Goal: Task Accomplishment & Management: Use online tool/utility

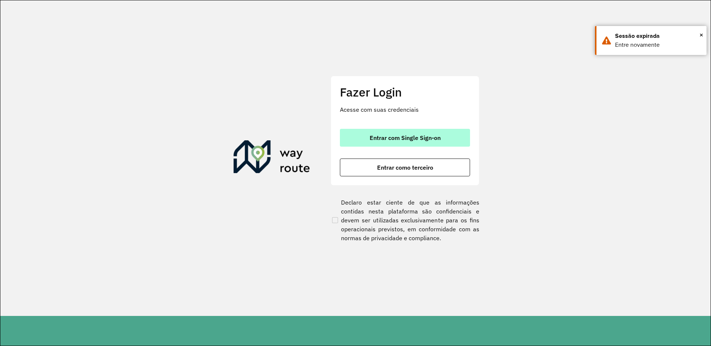
click at [395, 137] on span "Entrar com Single Sign-on" at bounding box center [404, 138] width 71 height 6
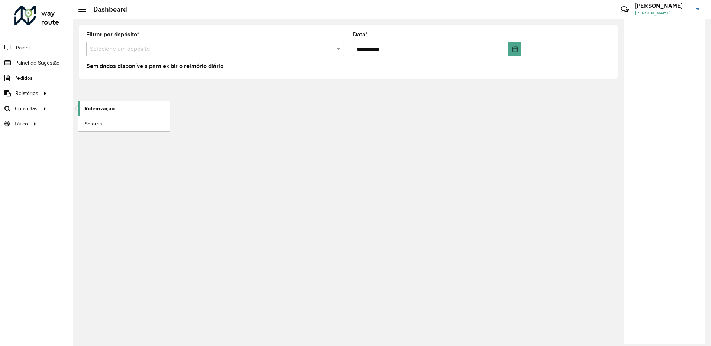
click at [88, 107] on span "Roteirização" at bounding box center [99, 109] width 30 height 8
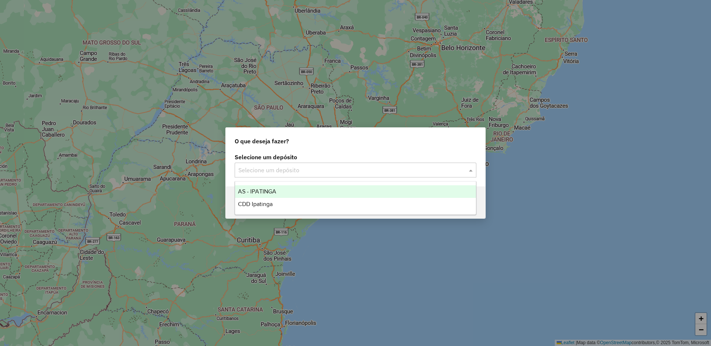
click at [374, 177] on div "Selecione um depósito" at bounding box center [356, 170] width 242 height 15
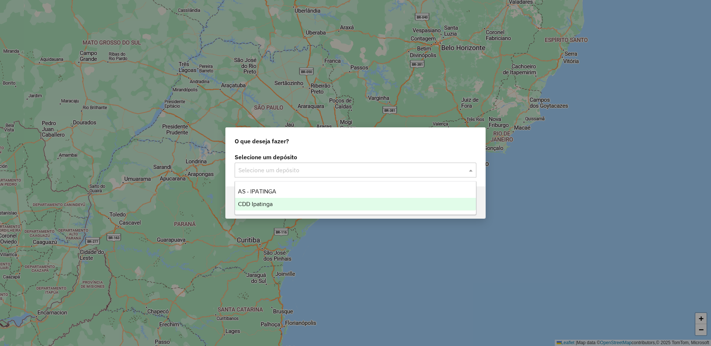
click at [351, 202] on div "CDD Ipatinga" at bounding box center [355, 204] width 241 height 13
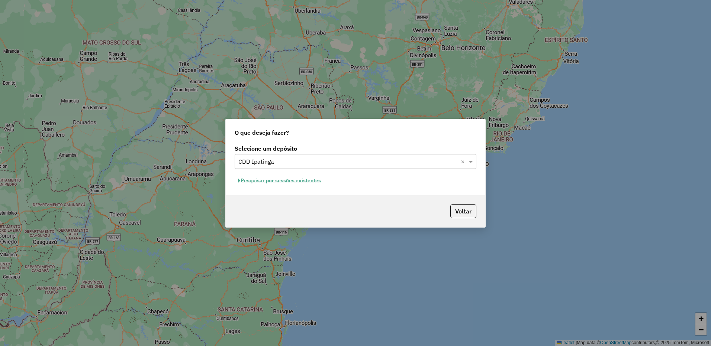
click at [312, 178] on button "Pesquisar por sessões existentes" at bounding box center [280, 181] width 90 height 12
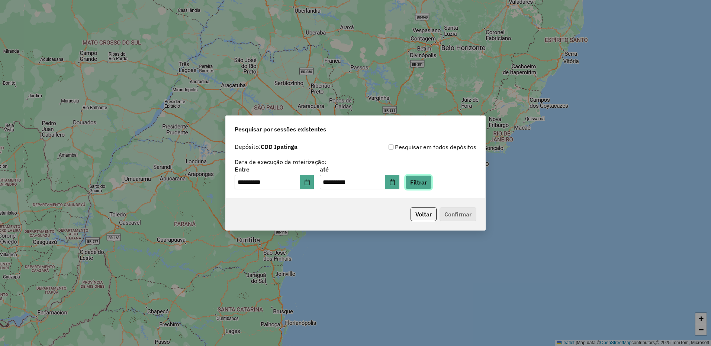
click at [427, 184] on button "Filtrar" at bounding box center [418, 182] width 26 height 14
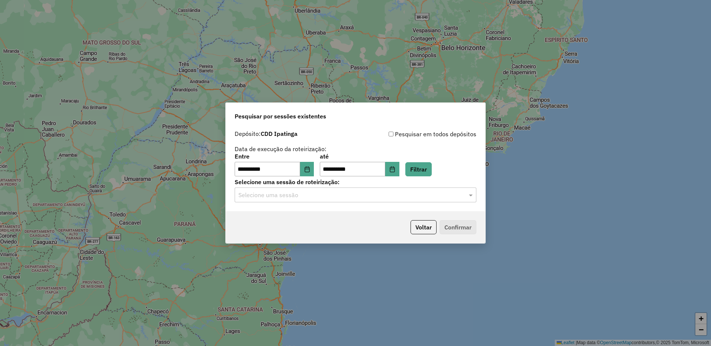
click at [401, 195] on input "text" at bounding box center [347, 195] width 219 height 9
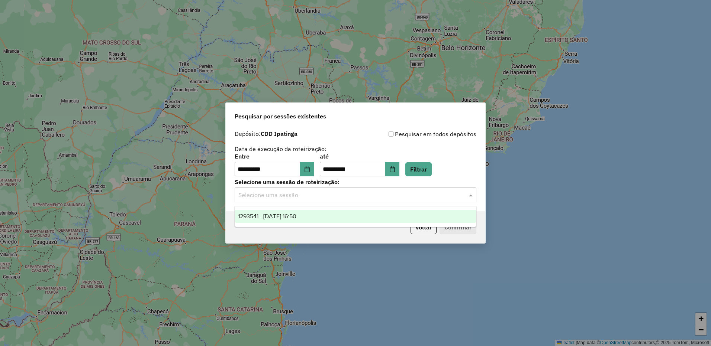
click at [371, 213] on div "1293541 - 13/10/2025 16:50" at bounding box center [355, 216] width 241 height 13
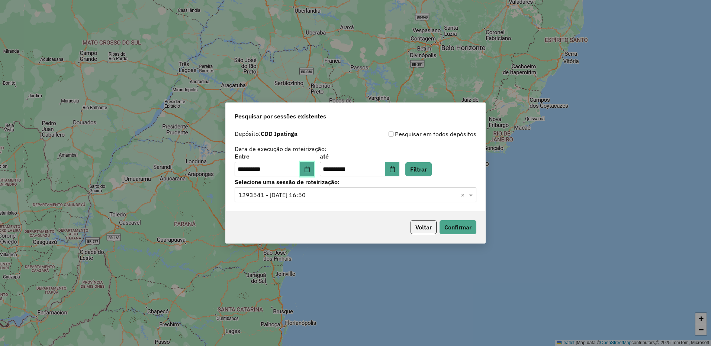
click at [309, 169] on icon "Choose Date" at bounding box center [307, 170] width 6 height 6
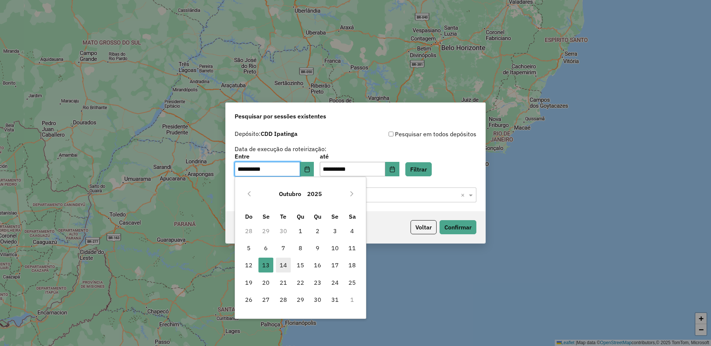
click at [281, 265] on span "14" at bounding box center [283, 265] width 15 height 15
type input "**********"
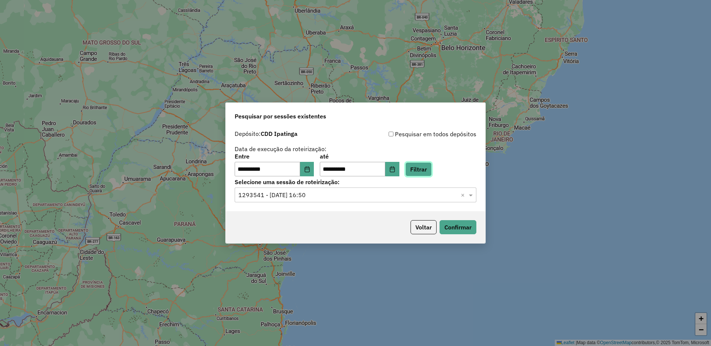
click at [428, 172] on button "Filtrar" at bounding box center [418, 169] width 26 height 14
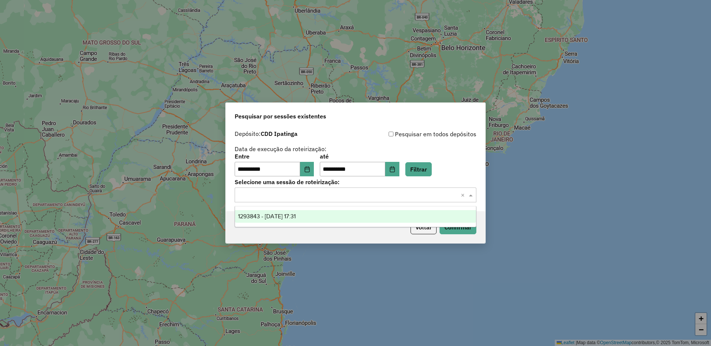
click at [445, 198] on input "text" at bounding box center [347, 195] width 219 height 9
click at [398, 216] on div "1293843 - 14/10/2025 17:31" at bounding box center [355, 216] width 241 height 13
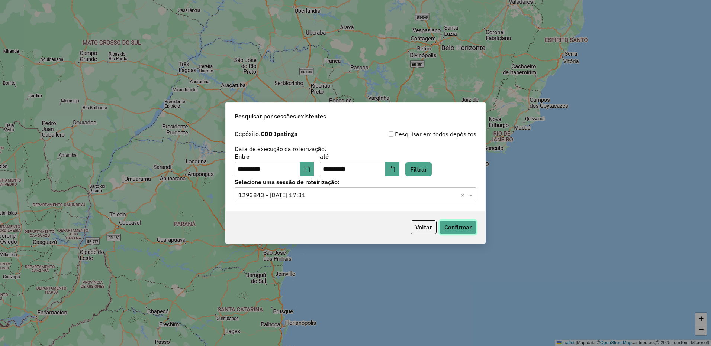
click at [452, 229] on button "Confirmar" at bounding box center [457, 227] width 37 height 14
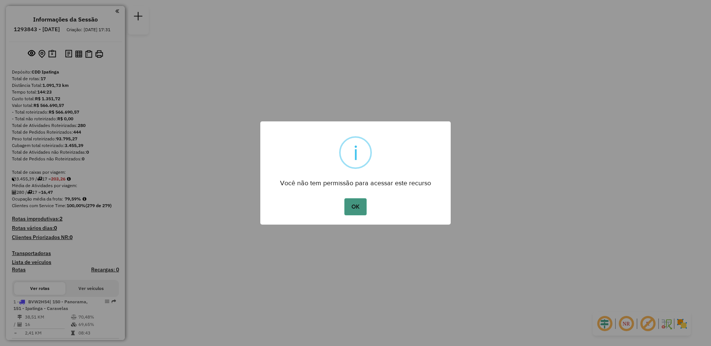
click at [353, 206] on button "OK" at bounding box center [355, 206] width 22 height 17
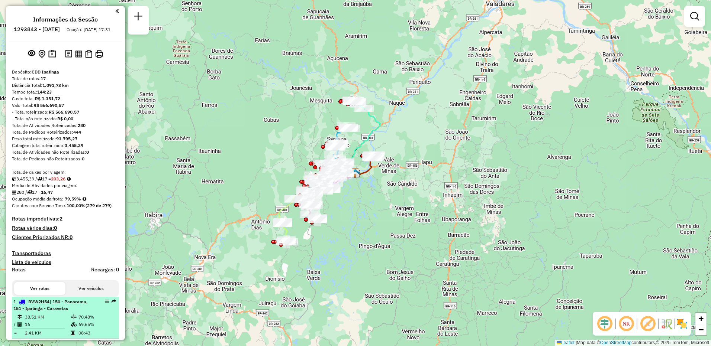
click at [105, 304] on em at bounding box center [107, 302] width 4 height 4
select select "**********"
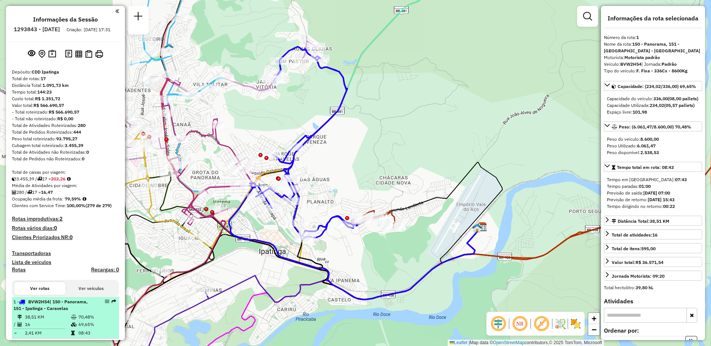
click at [105, 304] on em at bounding box center [107, 302] width 4 height 4
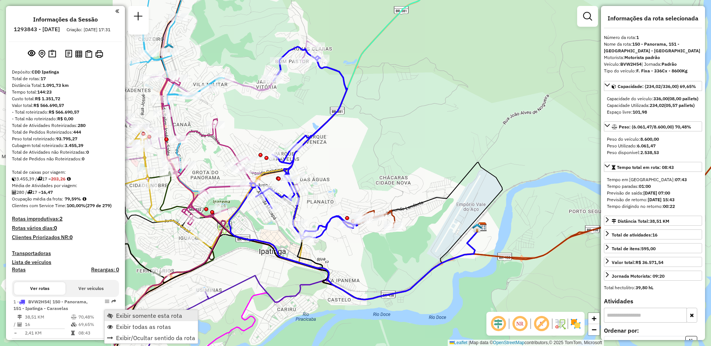
click at [120, 316] on span "Exibir somente esta rota" at bounding box center [149, 316] width 66 height 6
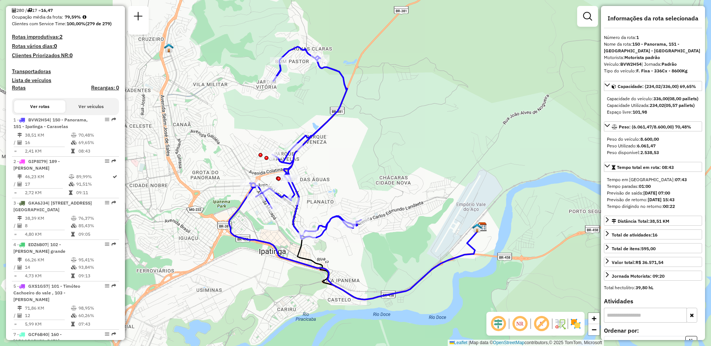
scroll to position [192, 0]
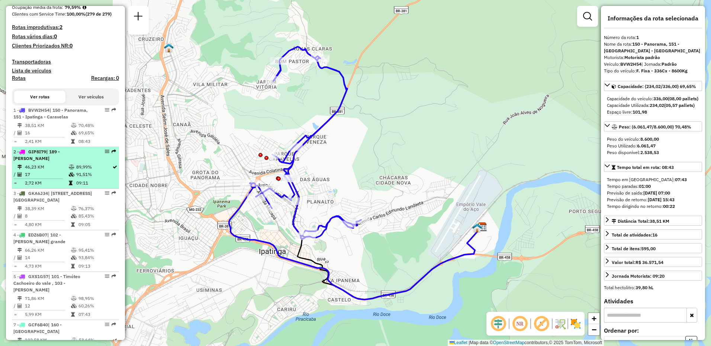
click at [96, 162] on div "2 - GIP8I79 | 189 - [PERSON_NAME]" at bounding box center [65, 155] width 104 height 13
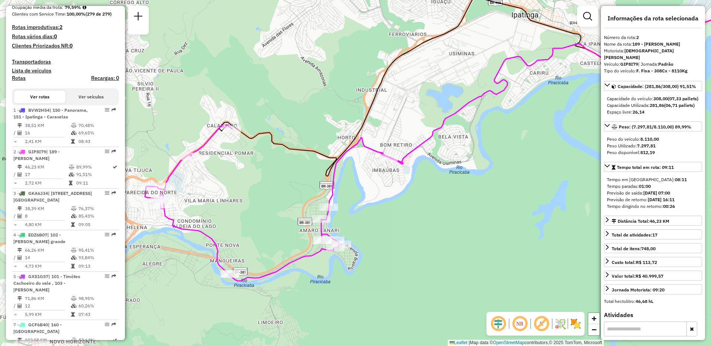
drag, startPoint x: 235, startPoint y: 225, endPoint x: 319, endPoint y: 189, distance: 91.8
click at [319, 189] on div "Janela de atendimento Grade de atendimento Capacidade Transportadoras Veículos …" at bounding box center [355, 173] width 711 height 346
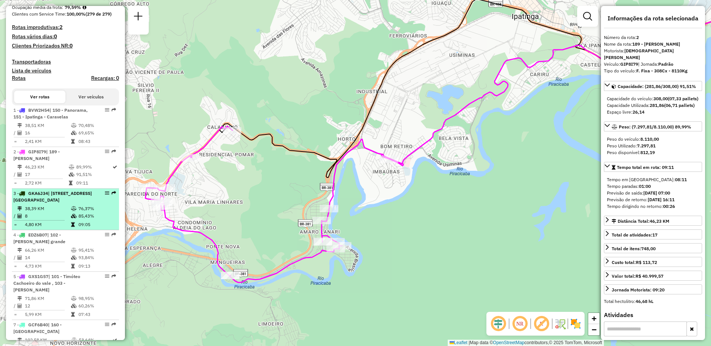
click at [57, 204] on div "3 - GKA6J34 | 120 - [STREET_ADDRESS] [GEOGRAPHIC_DATA]" at bounding box center [52, 196] width 79 height 13
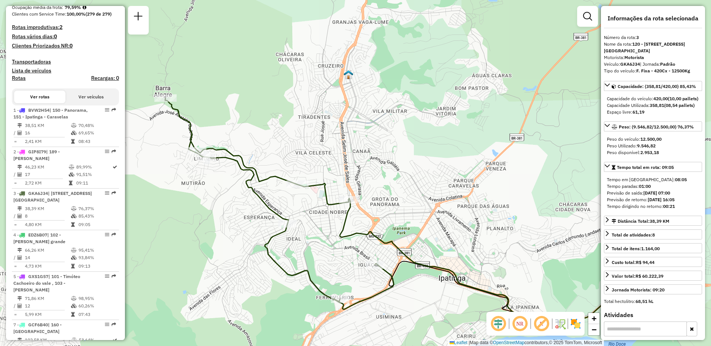
drag, startPoint x: 166, startPoint y: 162, endPoint x: 226, endPoint y: 198, distance: 69.7
click at [226, 198] on div "Janela de atendimento Grade de atendimento Capacidade Transportadoras Veículos …" at bounding box center [355, 173] width 711 height 346
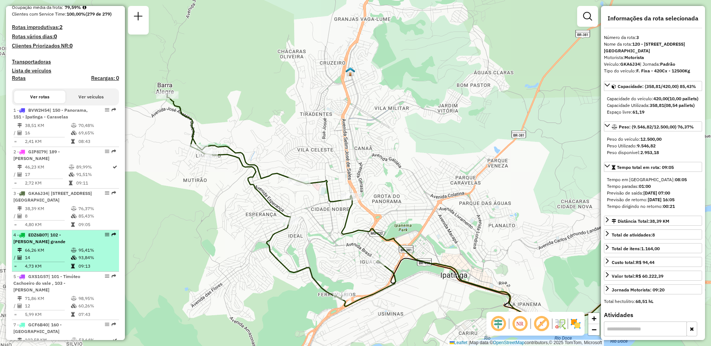
click at [67, 245] on div "4 - EDZ6B07 | 102 - [PERSON_NAME] grande" at bounding box center [52, 238] width 79 height 13
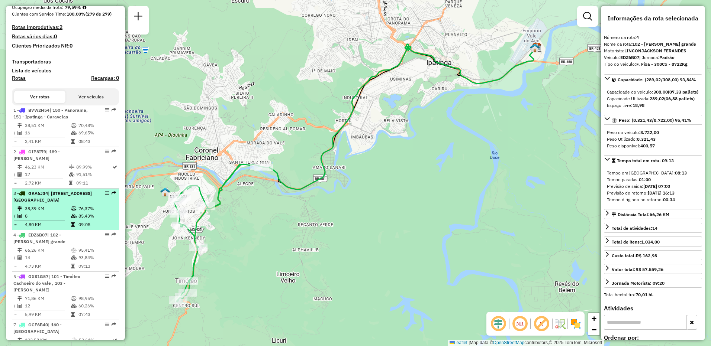
click at [73, 203] on span "| [STREET_ADDRESS] [GEOGRAPHIC_DATA]" at bounding box center [52, 197] width 78 height 12
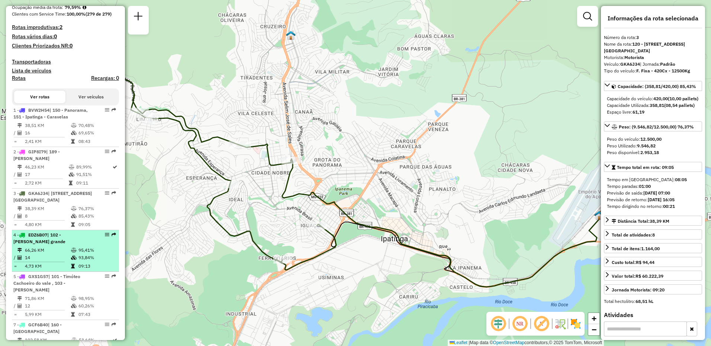
click at [51, 245] on div "4 - EDZ6B07 | 102 - [PERSON_NAME] grande" at bounding box center [52, 238] width 79 height 13
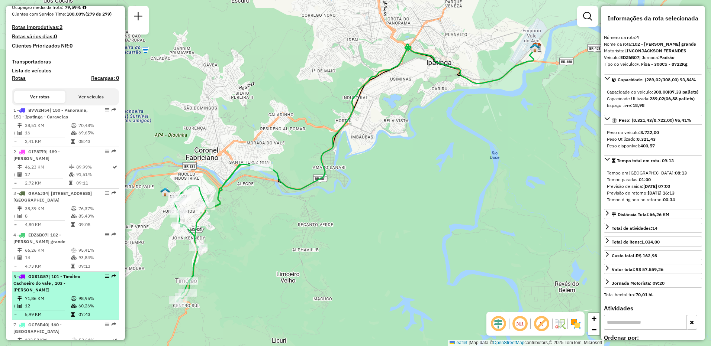
click at [76, 291] on span "| 101 - Timóteo Cachoeiro do vale , 103 - [PERSON_NAME]" at bounding box center [46, 283] width 67 height 19
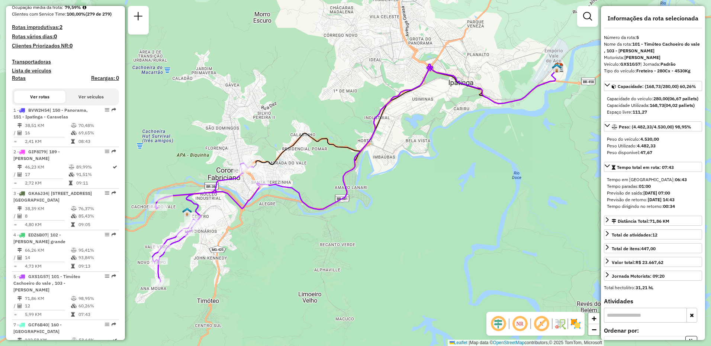
click at [542, 324] on em at bounding box center [541, 324] width 18 height 18
click at [594, 319] on span "+" at bounding box center [593, 318] width 5 height 9
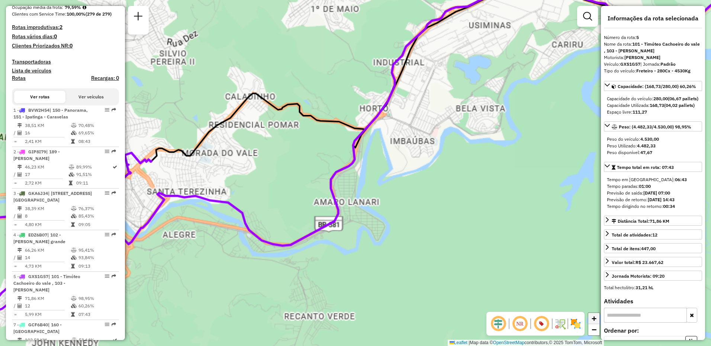
click at [594, 319] on span "+" at bounding box center [593, 318] width 5 height 9
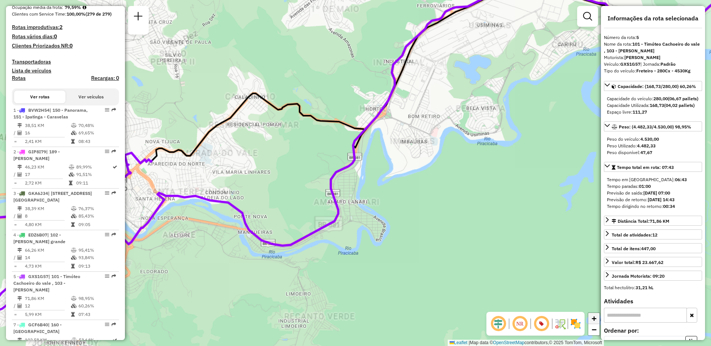
click at [594, 319] on span "+" at bounding box center [593, 318] width 5 height 9
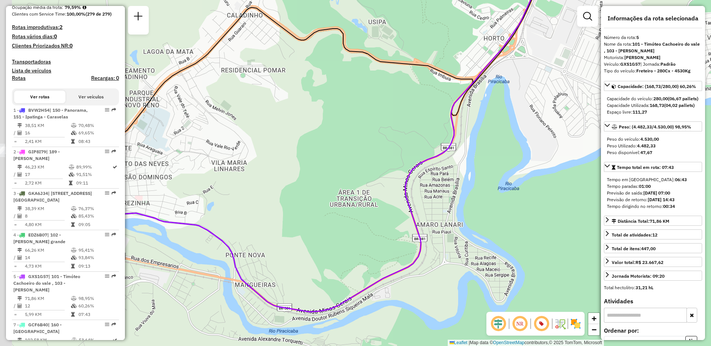
drag, startPoint x: 217, startPoint y: 183, endPoint x: 322, endPoint y: 178, distance: 104.9
click at [322, 178] on div "Janela de atendimento Grade de atendimento Capacidade Transportadoras Veículos …" at bounding box center [355, 173] width 711 height 346
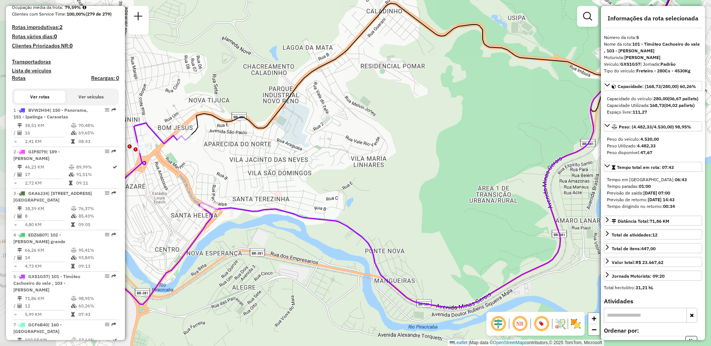
drag, startPoint x: 255, startPoint y: 151, endPoint x: 390, endPoint y: 146, distance: 134.3
click at [390, 146] on div "Janela de atendimento Grade de atendimento Capacidade Transportadoras Veículos …" at bounding box center [355, 173] width 711 height 346
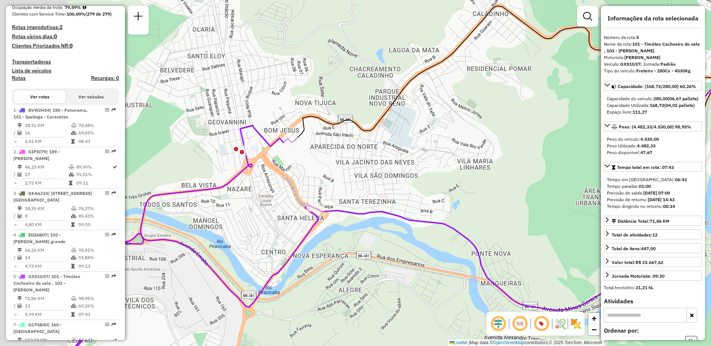
drag, startPoint x: 174, startPoint y: 168, endPoint x: 283, endPoint y: 171, distance: 109.0
click at [283, 171] on div "Janela de atendimento Grade de atendimento Capacidade Transportadoras Veículos …" at bounding box center [355, 173] width 711 height 346
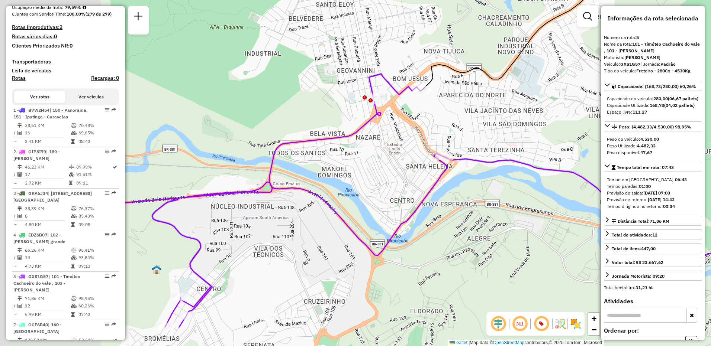
drag, startPoint x: 230, startPoint y: 217, endPoint x: 346, endPoint y: 174, distance: 124.2
click at [346, 174] on div "Janela de atendimento Grade de atendimento Capacidade Transportadoras Veículos …" at bounding box center [355, 173] width 711 height 346
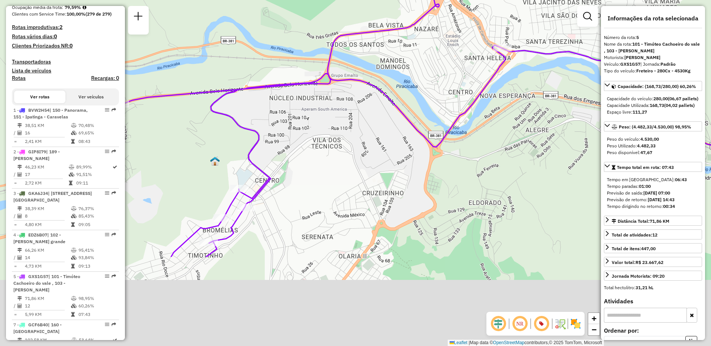
drag, startPoint x: 249, startPoint y: 258, endPoint x: 322, endPoint y: 138, distance: 141.1
click at [322, 138] on div "Janela de atendimento Grade de atendimento Capacidade Transportadoras Veículos …" at bounding box center [355, 173] width 711 height 346
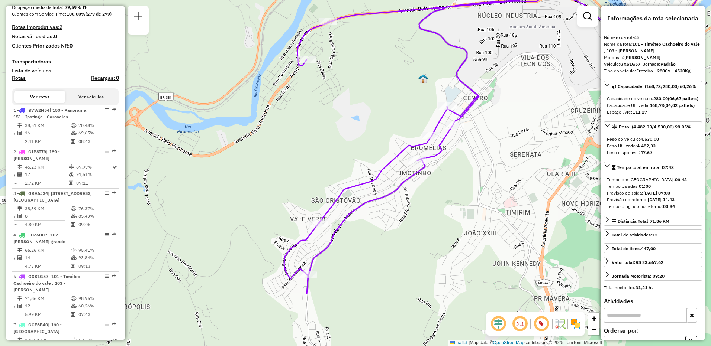
drag, startPoint x: 190, startPoint y: 197, endPoint x: 398, endPoint y: 113, distance: 224.7
click at [398, 113] on div "Janela de atendimento Grade de atendimento Capacidade Transportadoras Veículos …" at bounding box center [355, 173] width 711 height 346
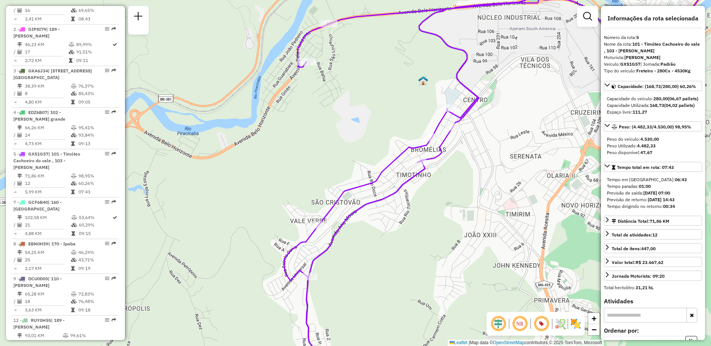
scroll to position [334, 0]
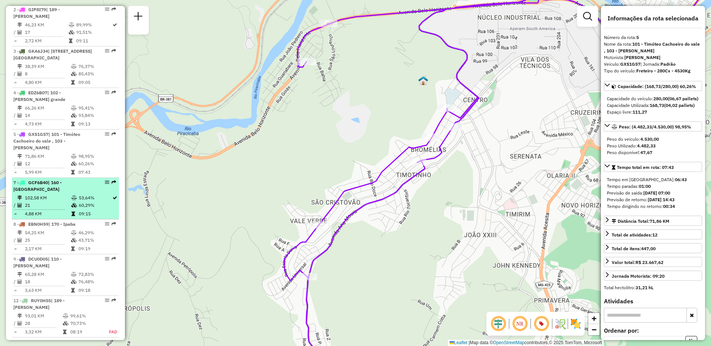
click at [82, 193] on div "7 - GCF6B40 | 160 - [GEOGRAPHIC_DATA]" at bounding box center [52, 186] width 79 height 13
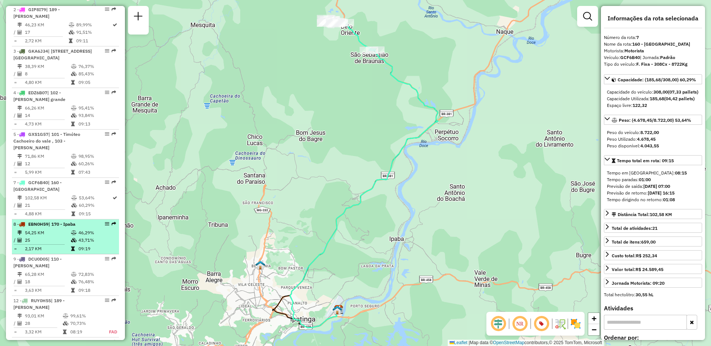
click at [67, 228] on div "8 - EBN0H59 | 170 - Ipaba" at bounding box center [52, 224] width 79 height 7
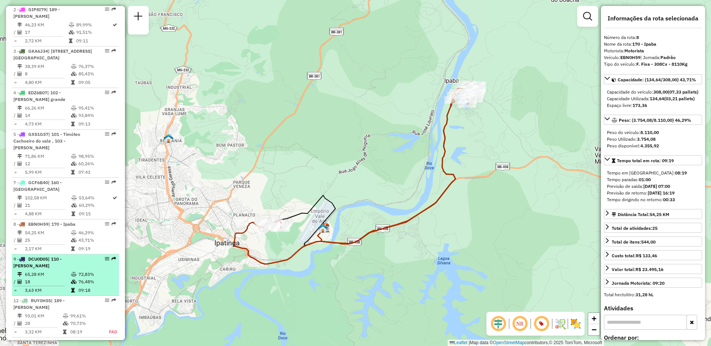
click at [62, 269] on span "| 110 - [PERSON_NAME]" at bounding box center [37, 262] width 48 height 12
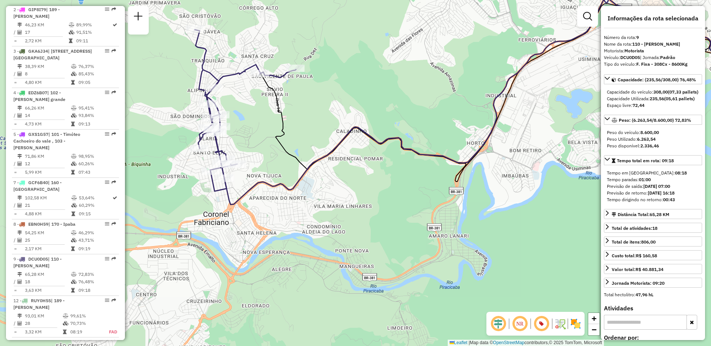
drag, startPoint x: 191, startPoint y: 221, endPoint x: 365, endPoint y: 145, distance: 189.3
click at [365, 145] on div "Janela de atendimento Grade de atendimento Capacidade Transportadoras Veículos …" at bounding box center [355, 173] width 711 height 346
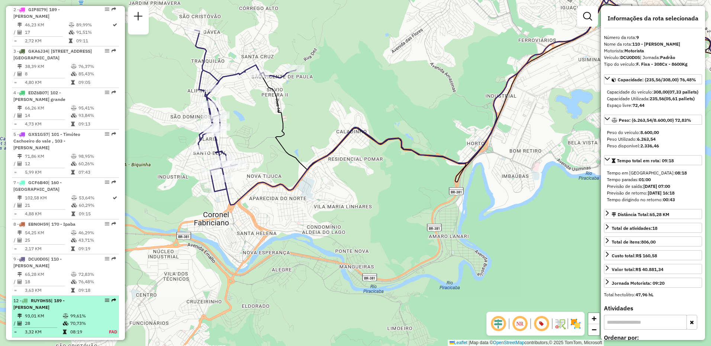
click at [63, 311] on div "12 - RUY0H55 | 189 - [PERSON_NAME]" at bounding box center [52, 304] width 79 height 13
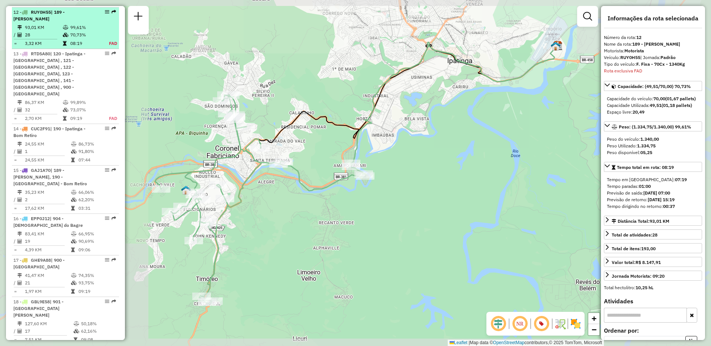
scroll to position [638, 0]
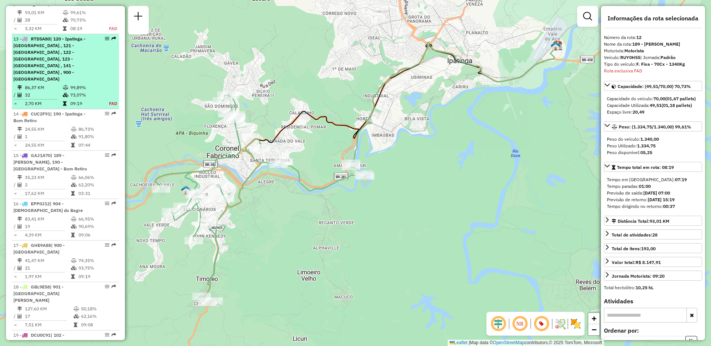
click at [50, 62] on div "13 - RTD5A80 | 120 - Ipatinga - [GEOGRAPHIC_DATA] , 121 - [GEOGRAPHIC_DATA] , 1…" at bounding box center [52, 59] width 79 height 47
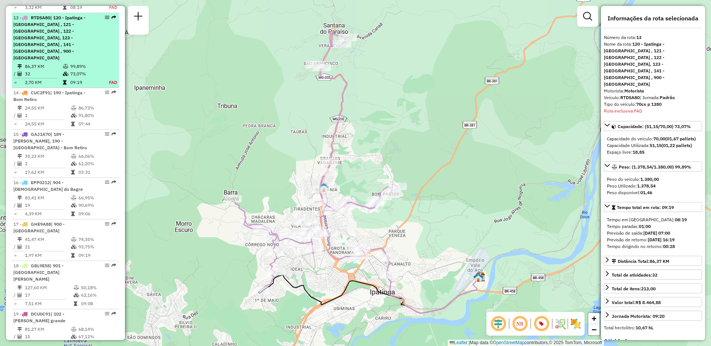
scroll to position [679, 0]
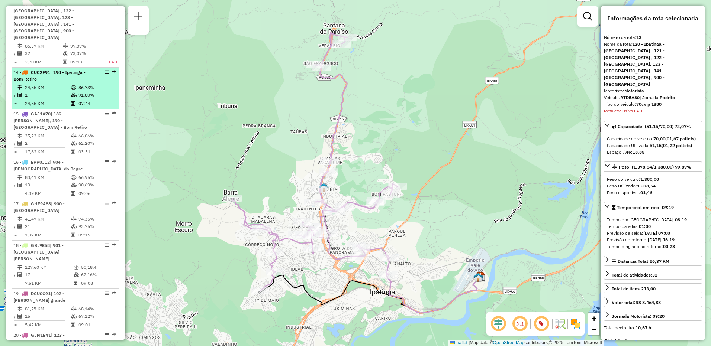
click at [69, 83] on div "14 - CUC2F91 | 190 - Ipatinga - Bom Retiro" at bounding box center [52, 75] width 79 height 13
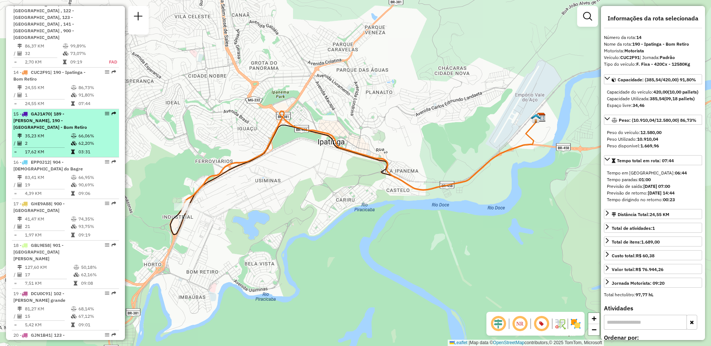
click at [58, 127] on span "| 189 - [PERSON_NAME], 190 - [GEOGRAPHIC_DATA] - Bom Retiro" at bounding box center [50, 120] width 74 height 19
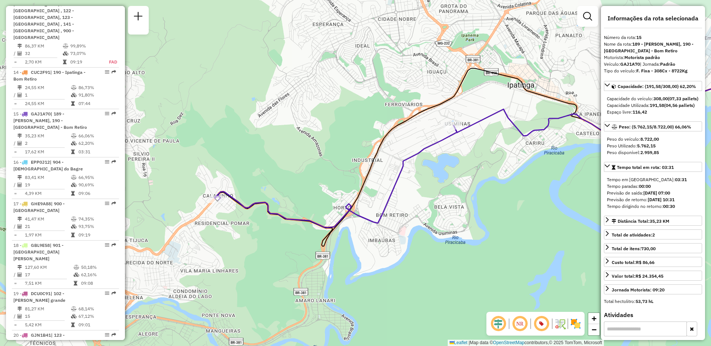
drag, startPoint x: 164, startPoint y: 186, endPoint x: 281, endPoint y: 166, distance: 118.4
click at [281, 166] on div "Janela de atendimento Grade de atendimento Capacidade Transportadoras Veículos …" at bounding box center [355, 173] width 711 height 346
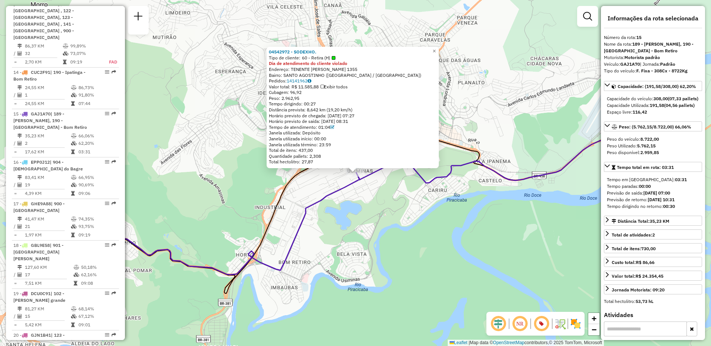
scroll to position [717, 0]
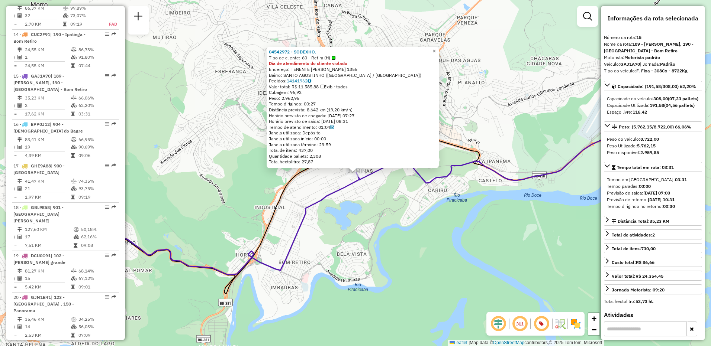
click at [436, 49] on span "×" at bounding box center [433, 51] width 3 height 6
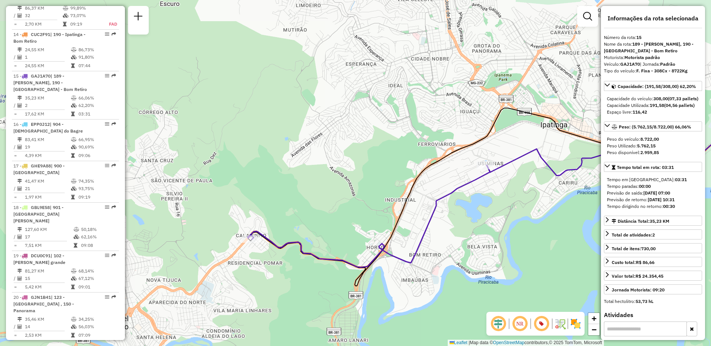
drag, startPoint x: 279, startPoint y: 139, endPoint x: 409, endPoint y: 132, distance: 130.3
click at [409, 132] on div "Janela de atendimento Grade de atendimento Capacidade Transportadoras Veículos …" at bounding box center [355, 173] width 711 height 346
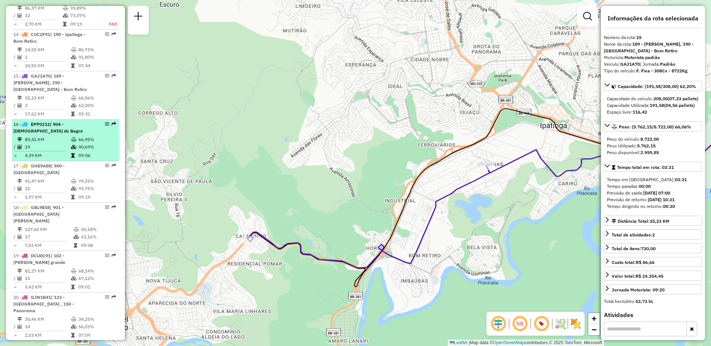
click at [58, 135] on li "16 - EPP0J12 | 904 - [GEOGRAPHIC_DATA] 83,41 KM 66,95% / 19 90,69% = 4,39 KM 09…" at bounding box center [65, 141] width 107 height 42
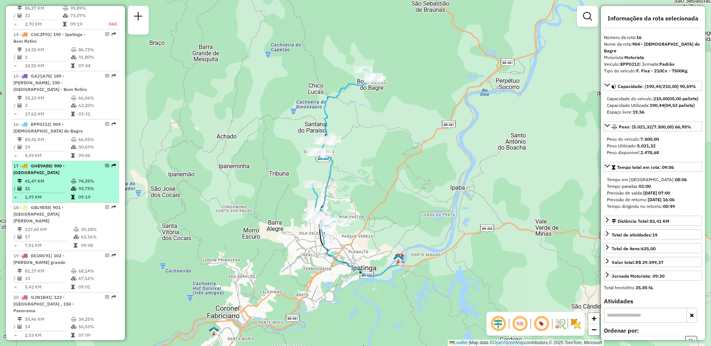
click at [63, 172] on div "17 - GHE9A88 | 900 - [GEOGRAPHIC_DATA]" at bounding box center [52, 169] width 79 height 13
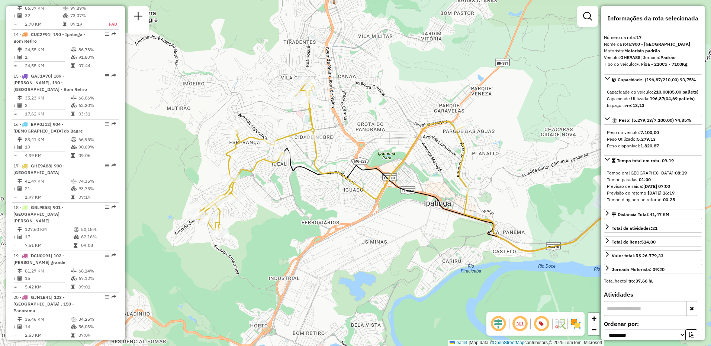
drag, startPoint x: 255, startPoint y: 227, endPoint x: 320, endPoint y: 220, distance: 65.9
click at [320, 220] on div "Janela de atendimento Grade de atendimento Capacidade Transportadoras Veículos …" at bounding box center [355, 173] width 711 height 346
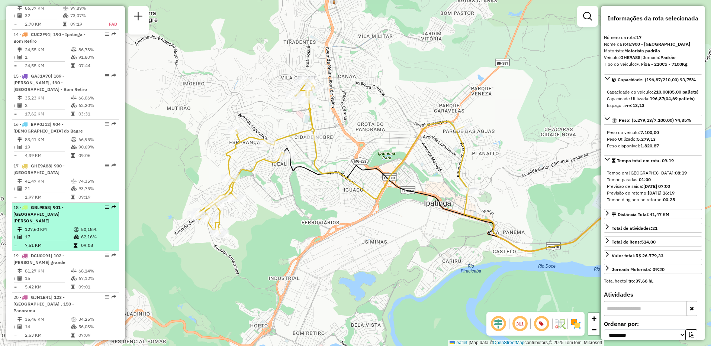
click at [64, 209] on span "| 901 - [GEOGRAPHIC_DATA][PERSON_NAME]" at bounding box center [38, 214] width 50 height 19
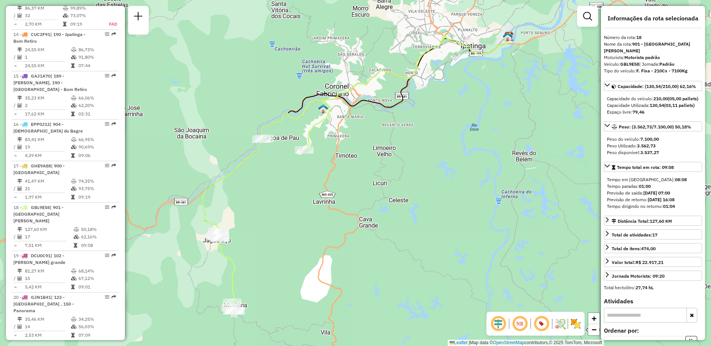
click at [576, 325] on img at bounding box center [575, 324] width 12 height 12
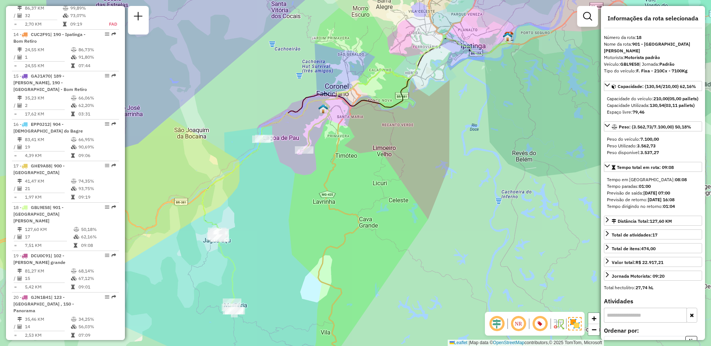
click at [576, 325] on img at bounding box center [574, 323] width 13 height 13
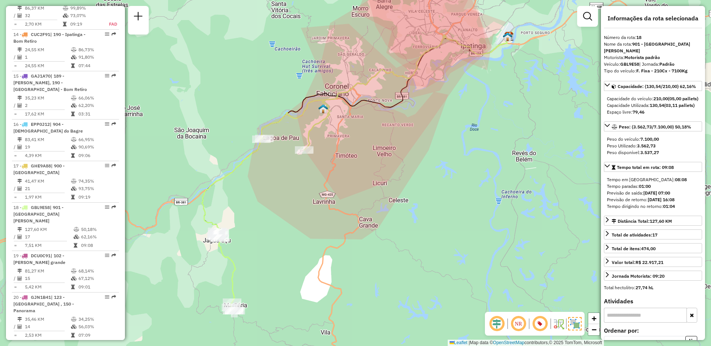
click at [576, 325] on img at bounding box center [574, 323] width 13 height 13
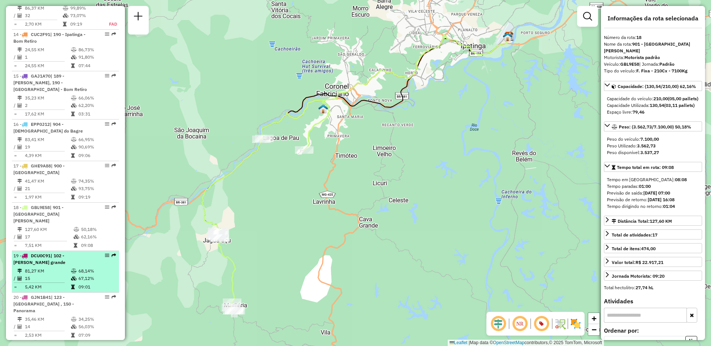
click at [59, 268] on td "81,27 KM" at bounding box center [48, 271] width 46 height 7
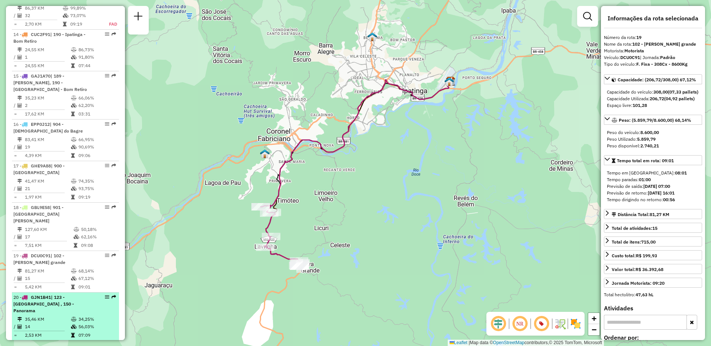
click at [84, 316] on td "34,25%" at bounding box center [97, 319] width 38 height 7
